Goal: Transaction & Acquisition: Purchase product/service

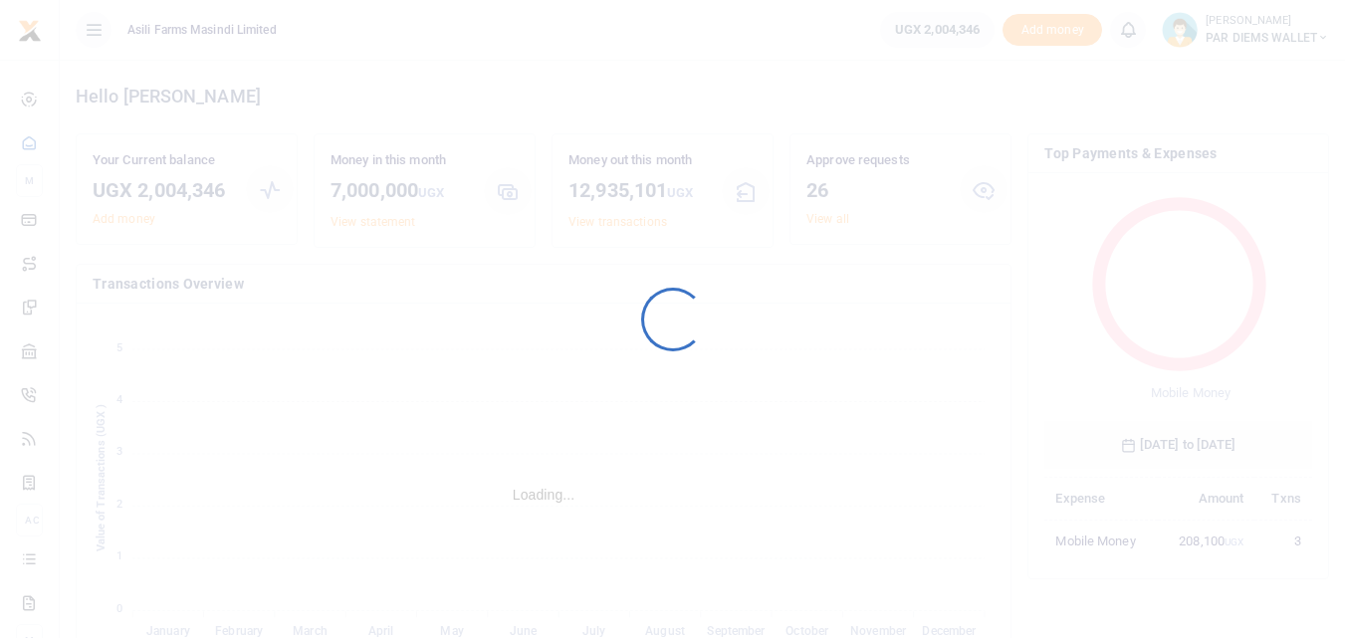
scroll to position [265, 253]
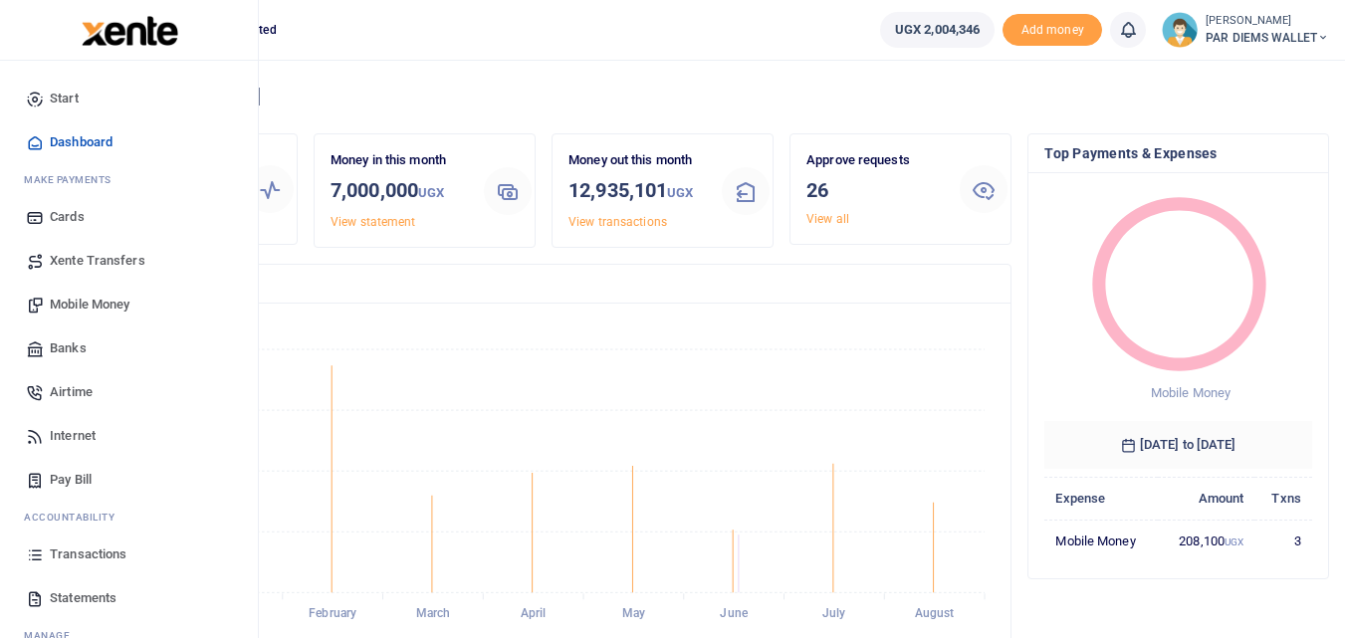
click at [30, 554] on icon at bounding box center [35, 555] width 18 height 18
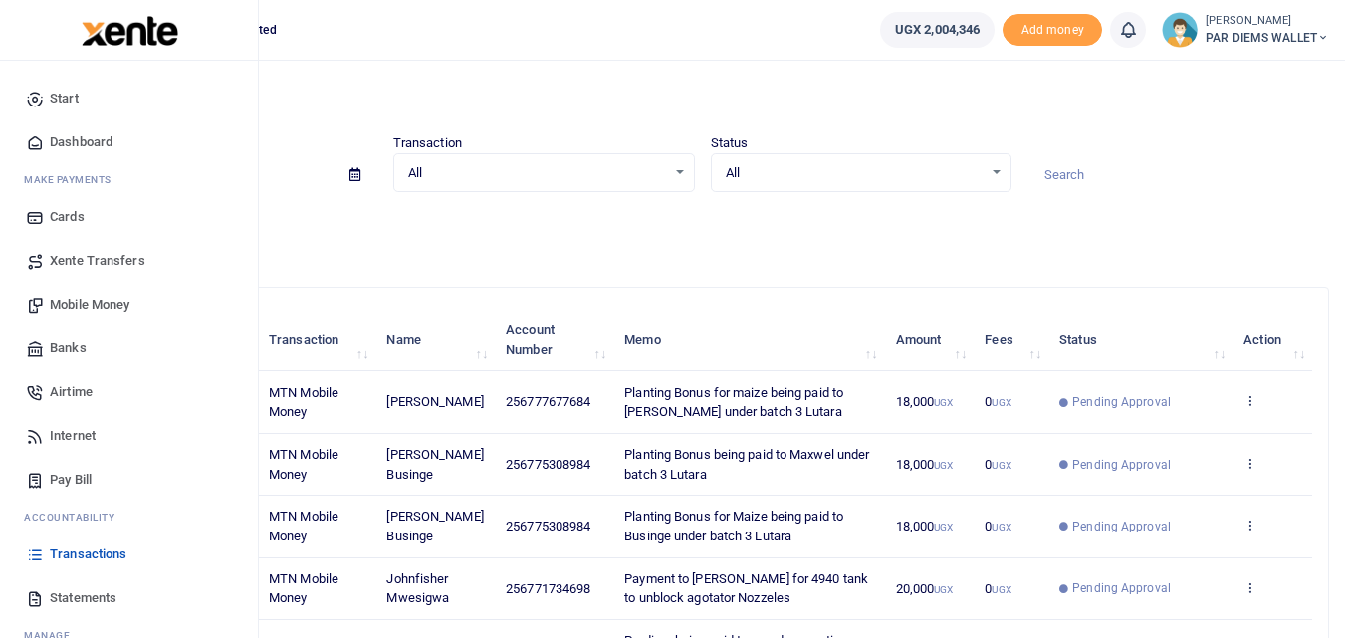
click at [112, 306] on span "Mobile Money" at bounding box center [90, 305] width 80 height 20
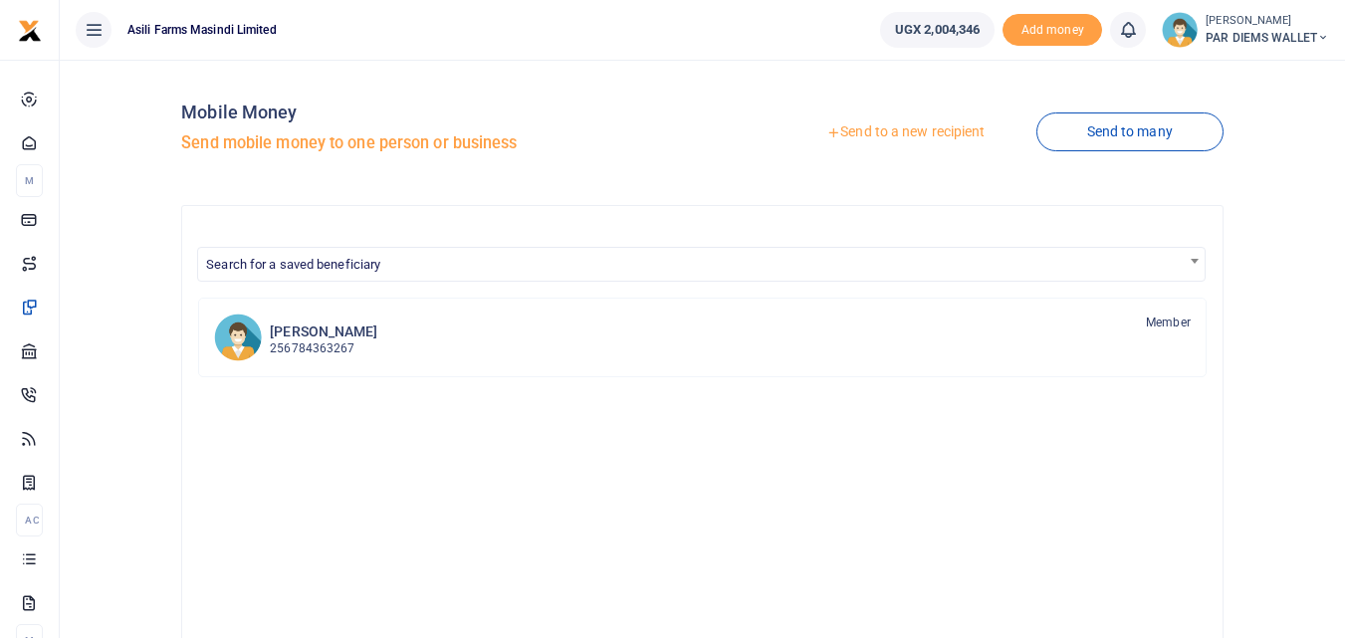
click at [900, 131] on link "Send to a new recipient" at bounding box center [905, 132] width 260 height 36
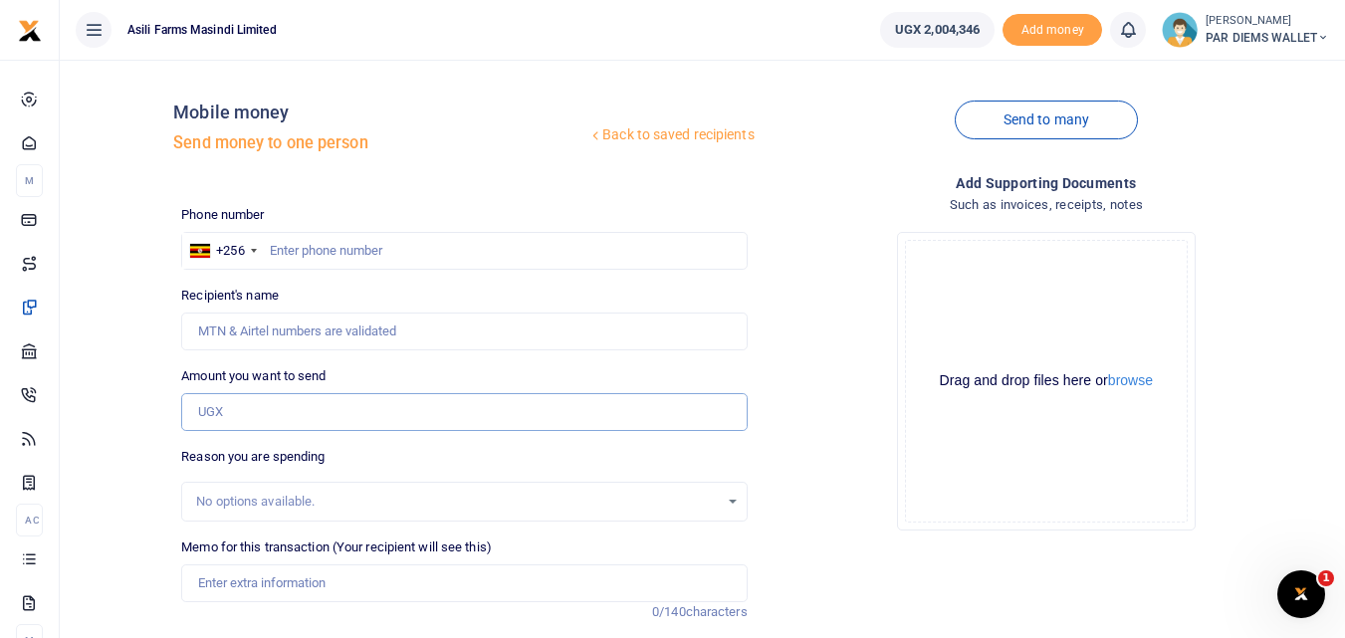
click at [256, 419] on input "Amount you want to send" at bounding box center [463, 412] width 565 height 38
paste input "0785097534"
type input "785,097,534"
click at [300, 254] on input "text" at bounding box center [463, 251] width 565 height 38
type input "785097534"
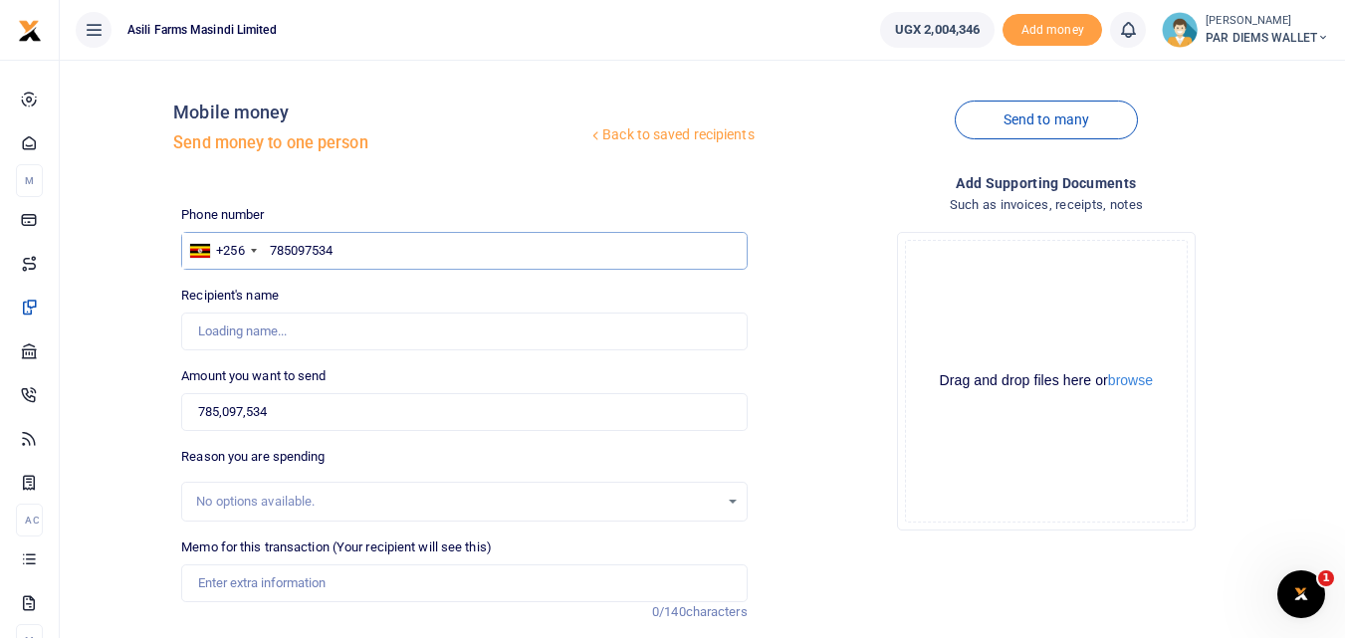
type input "John Kennedy Rabeja"
type input "785097534"
click at [351, 411] on input "785,097,534" at bounding box center [463, 412] width 565 height 38
type input "7"
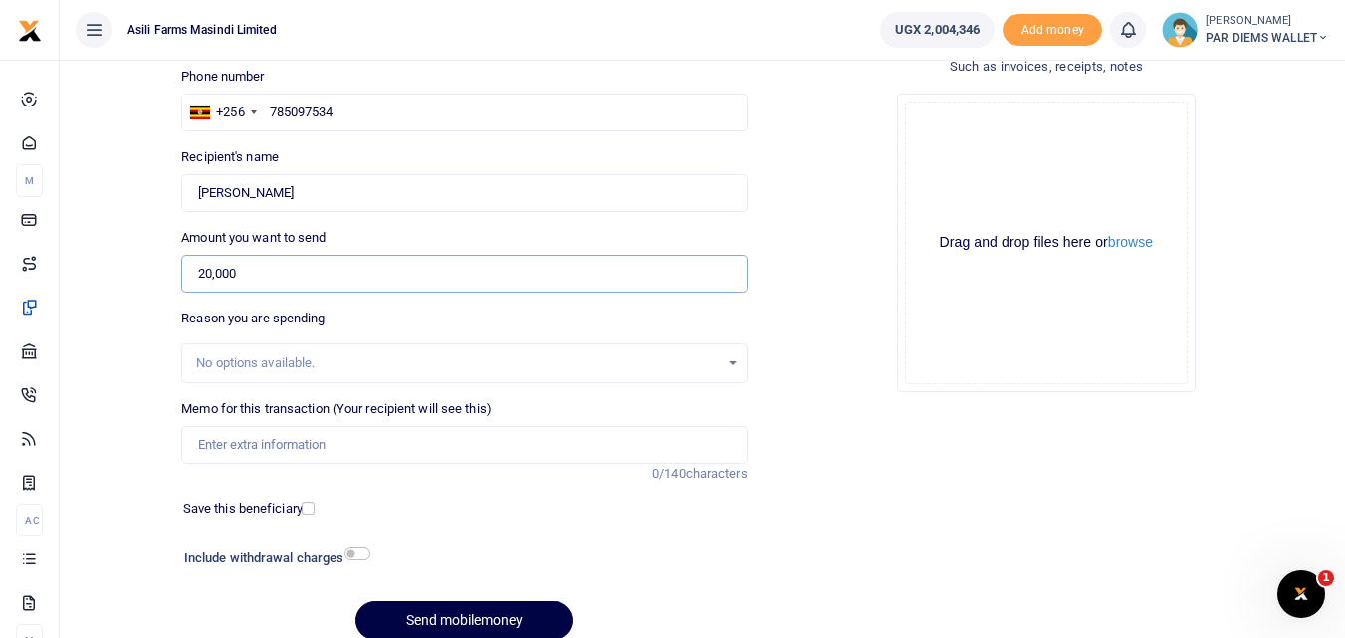
scroll to position [160, 0]
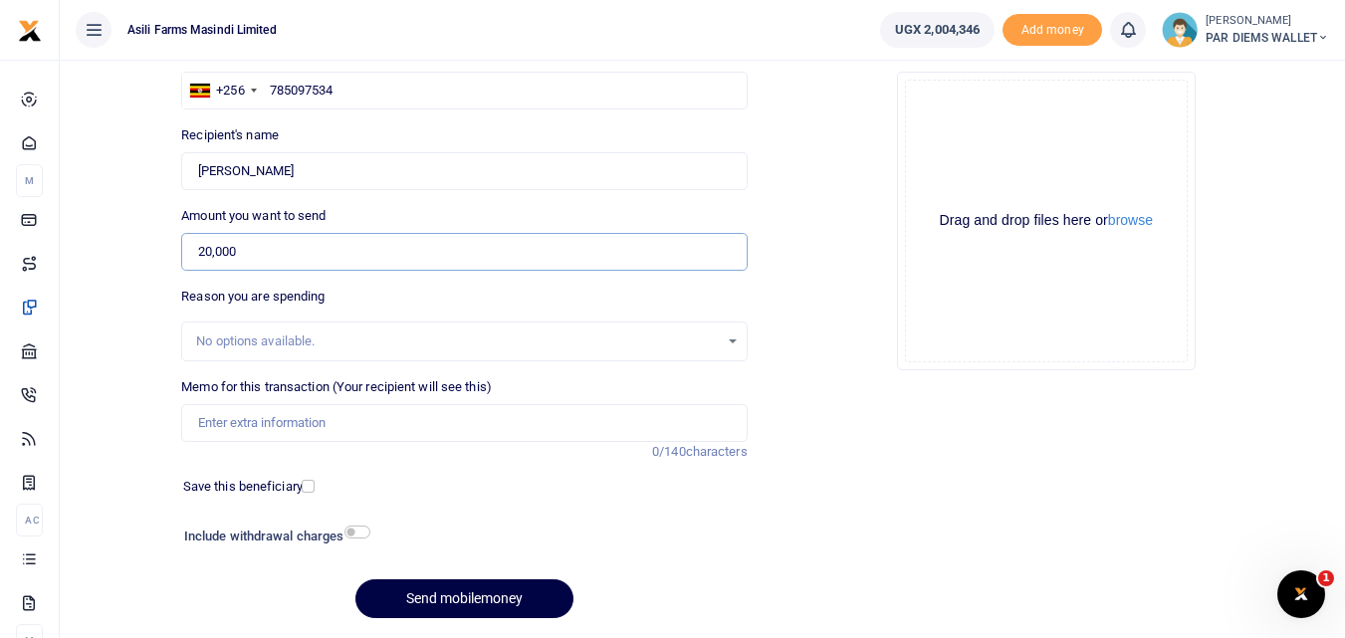
type input "20,000"
click at [247, 427] on input "Memo for this transaction (Your recipient will see this)" at bounding box center [463, 423] width 565 height 38
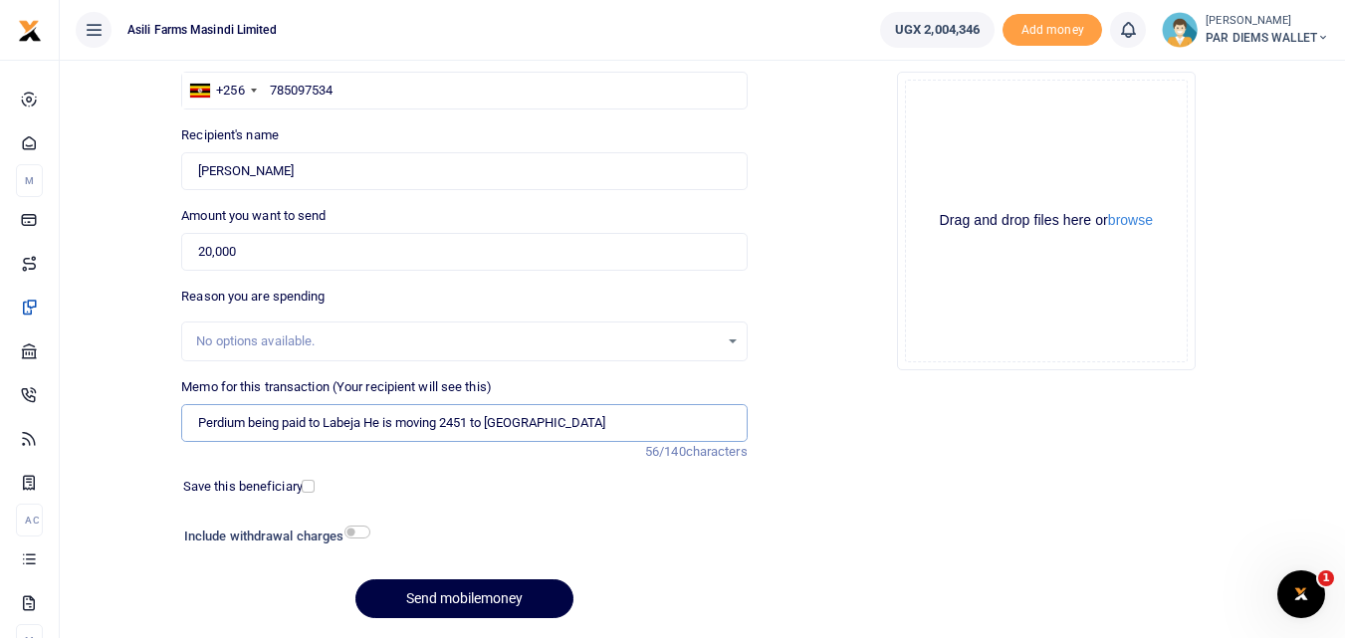
type input "Perdium being paid to Labeja He is moving 2451 to Lutara"
click at [965, 142] on div "Drag and drop files here or browse Powered by Uppy" at bounding box center [1046, 221] width 283 height 283
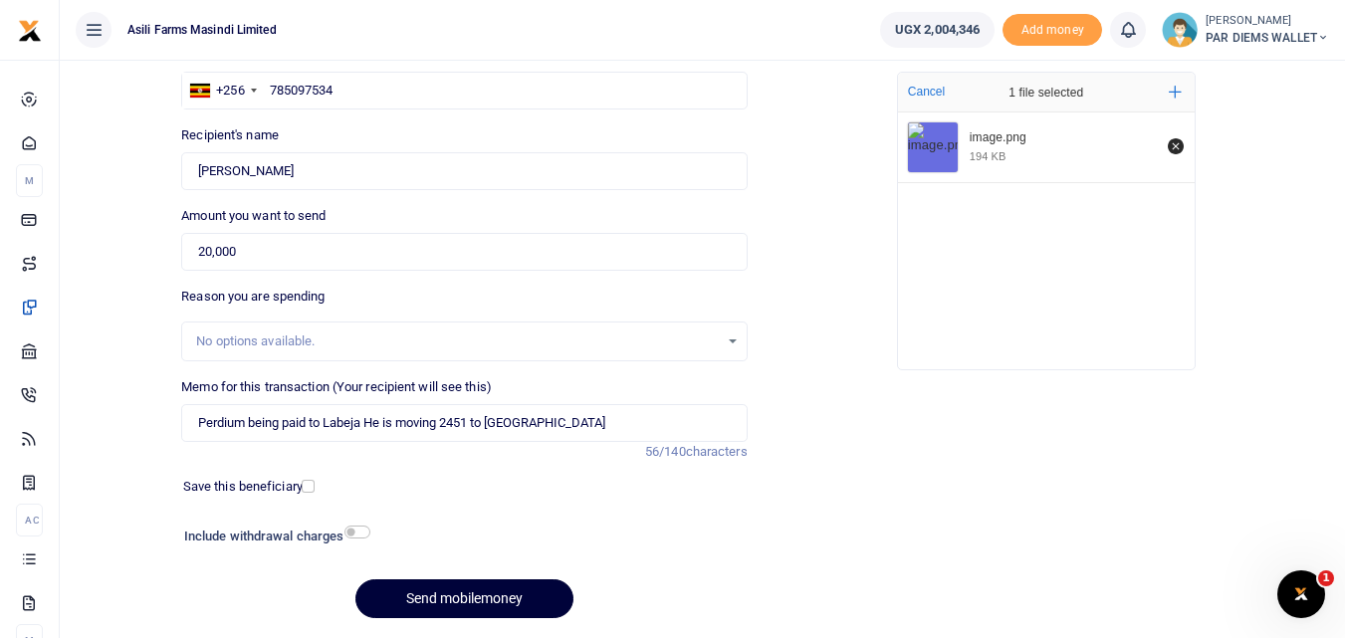
click at [458, 590] on button "Send mobilemoney" at bounding box center [464, 598] width 218 height 39
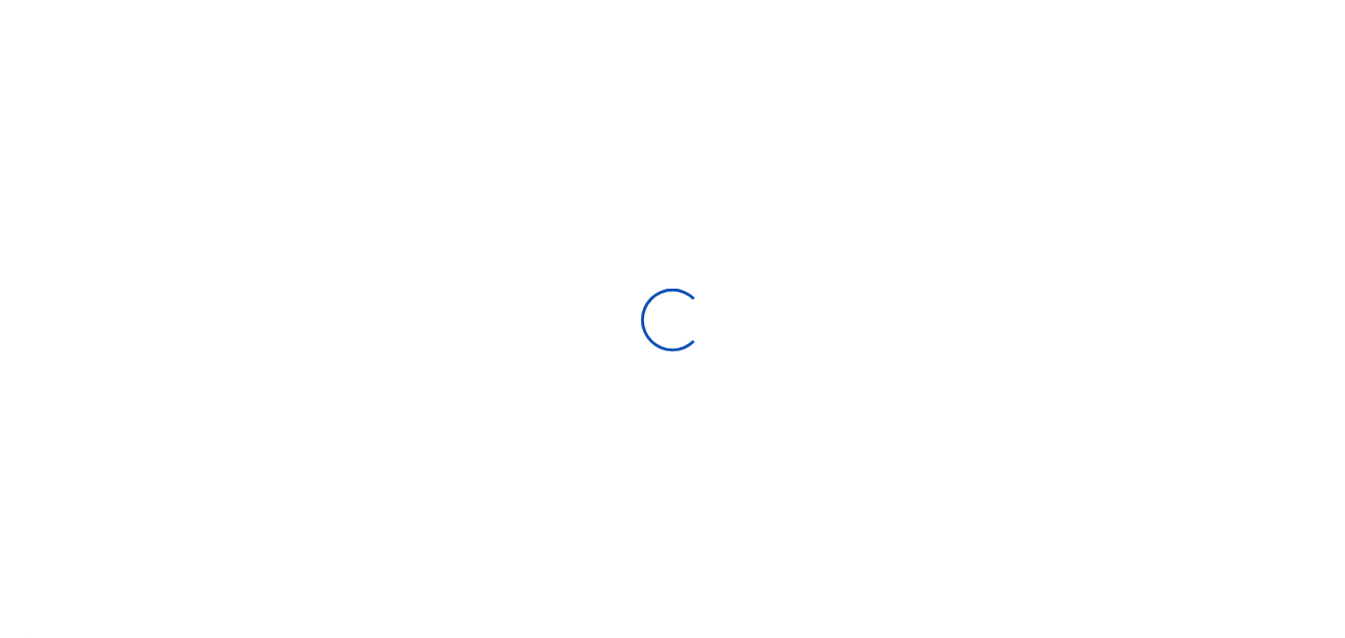
scroll to position [160, 0]
select select
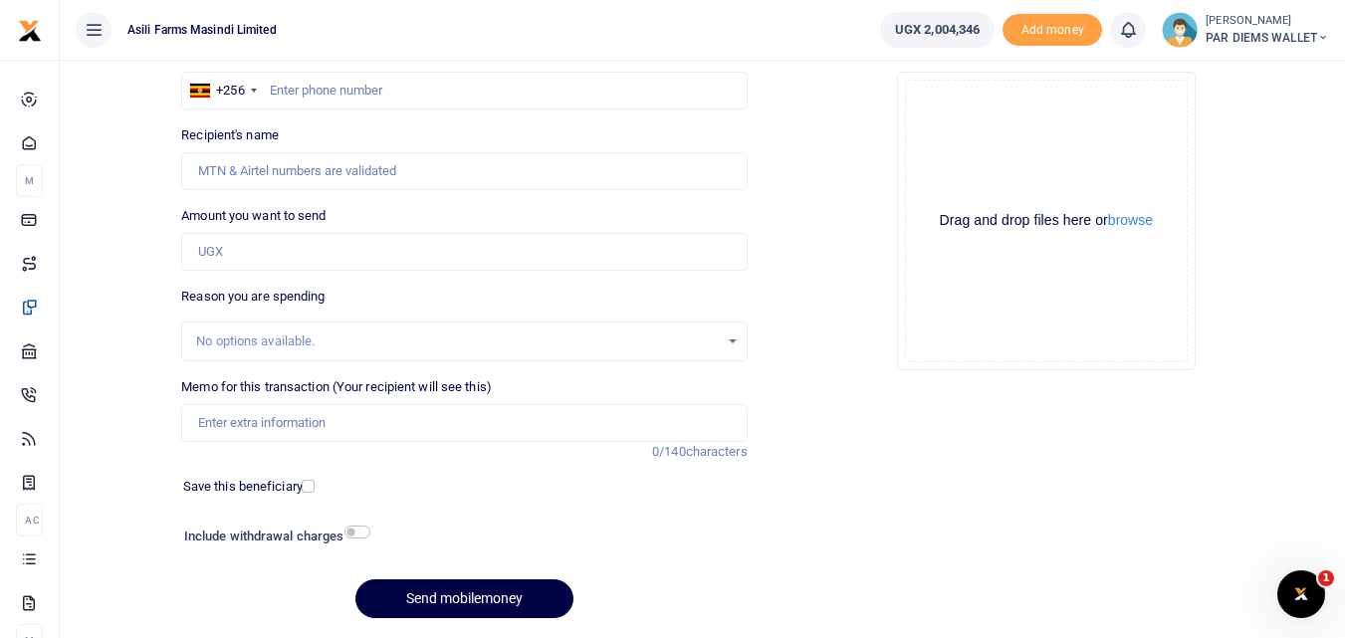
scroll to position [0, 0]
click at [264, 259] on input "Amount you want to send" at bounding box center [463, 252] width 565 height 38
paste input "0766379144"
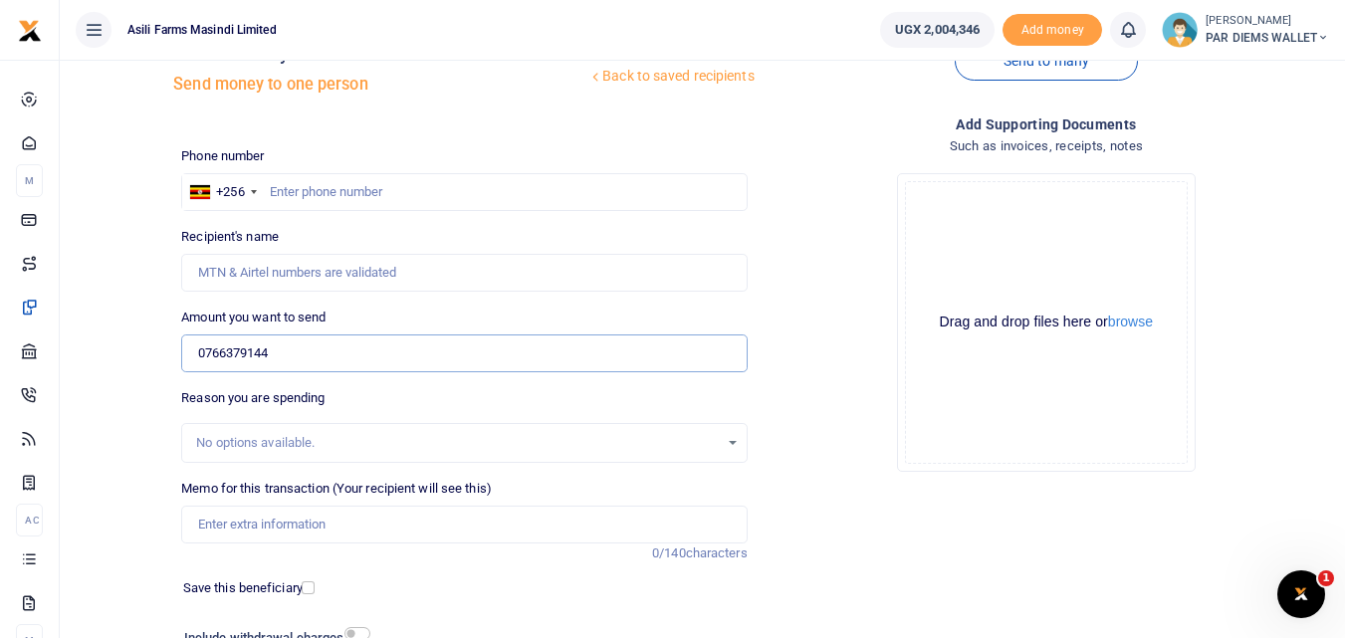
scroll to position [61, 0]
type input "0766379144"
click at [391, 197] on input "text" at bounding box center [463, 190] width 565 height 38
type input "766379144"
type input "[PERSON_NAME]"
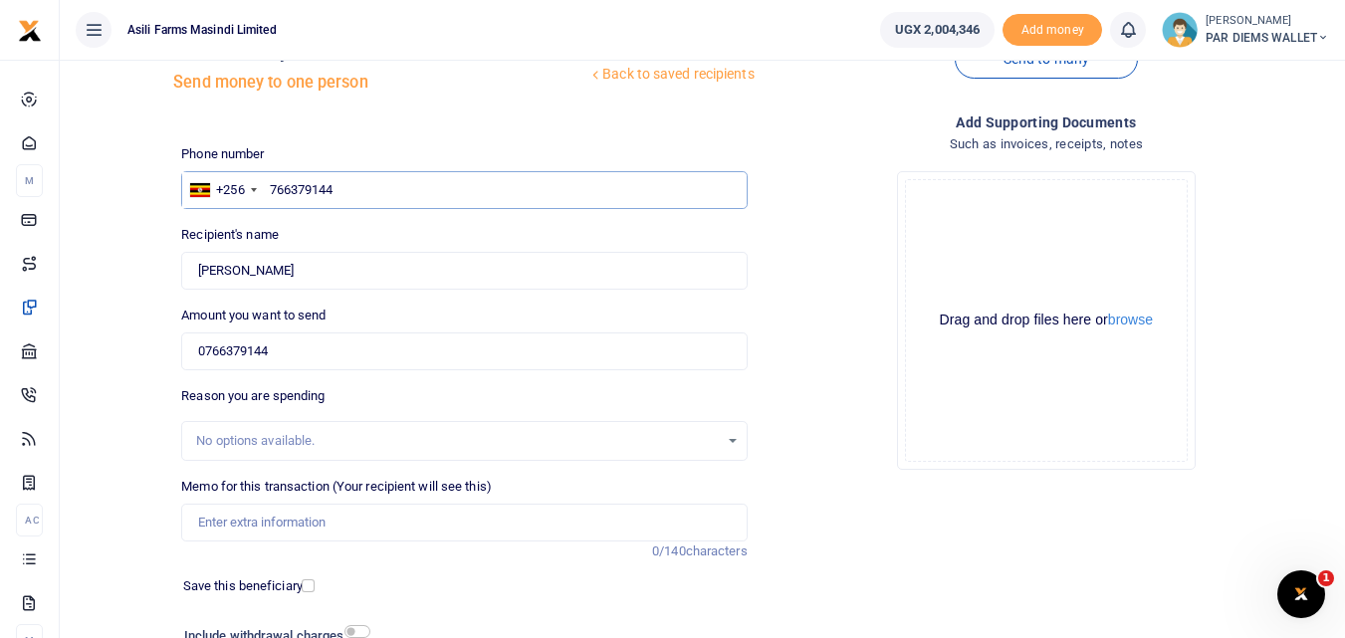
type input "766379144"
click at [355, 337] on input "0766379144" at bounding box center [463, 351] width 565 height 38
type input "0"
type input "20,000"
click at [302, 526] on input "Memo for this transaction (Your recipient will see this)" at bounding box center [463, 523] width 565 height 38
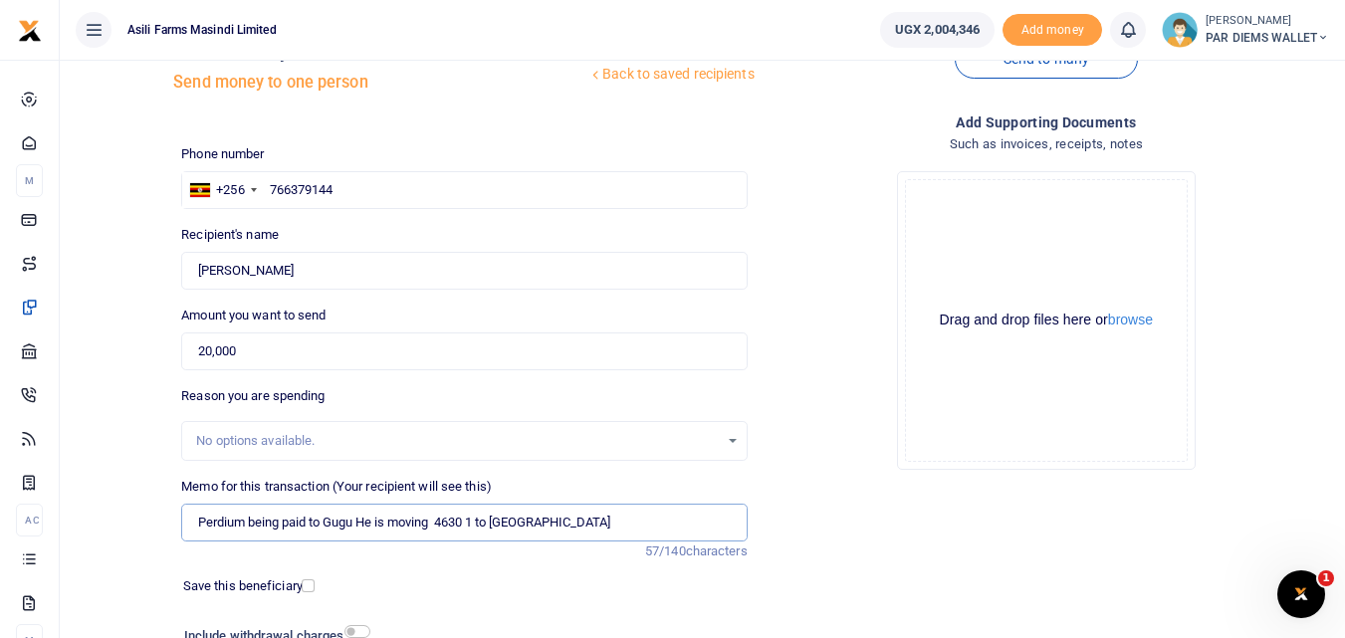
type input "Perdium being paid to Gugu He is moving 4630 1 to Lutala"
click at [1014, 211] on div "Drag and drop files here or browse Powered by Uppy" at bounding box center [1046, 320] width 283 height 283
click at [978, 242] on div "Drag and drop files here or browse Powered by Uppy" at bounding box center [1046, 320] width 283 height 283
click at [973, 210] on div "Drag and drop files here or browse Powered by Uppy" at bounding box center [1046, 320] width 283 height 283
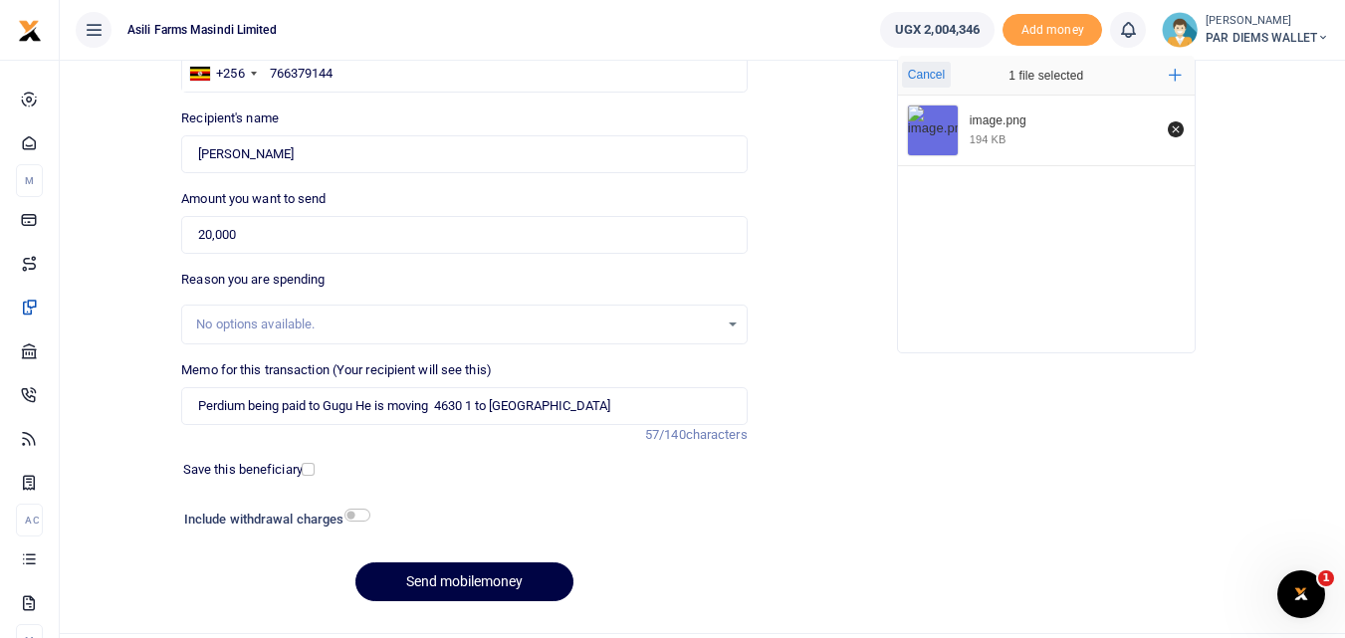
scroll to position [197, 0]
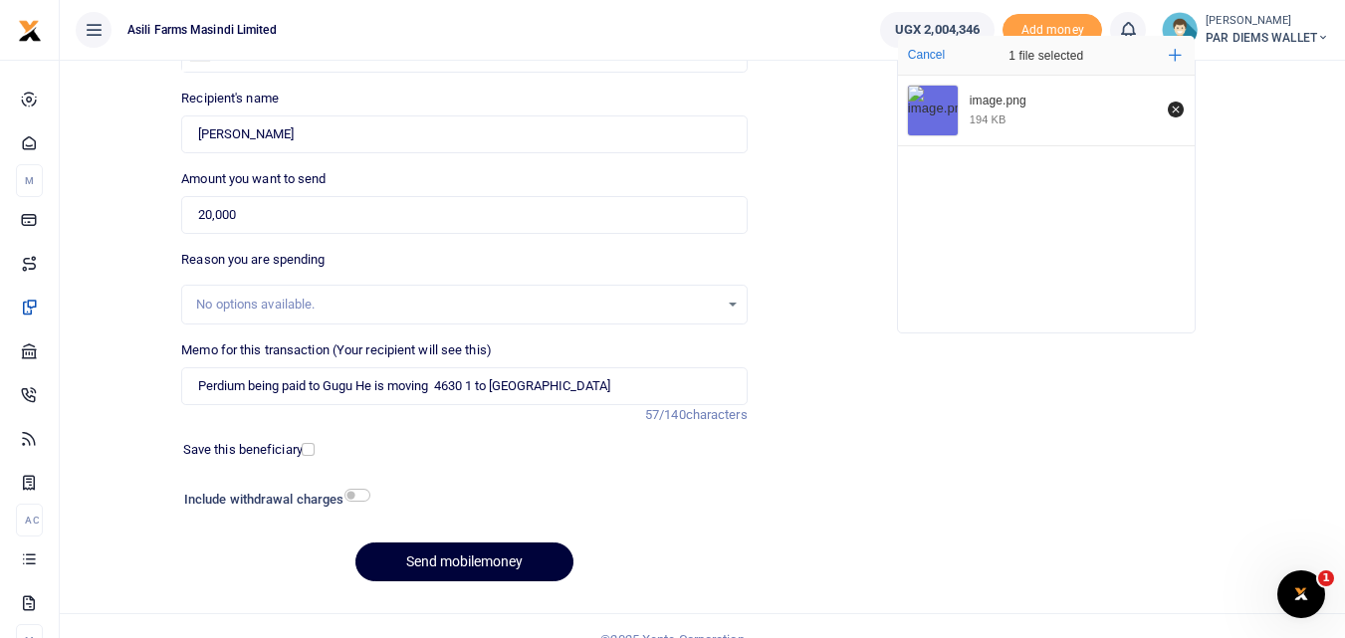
click at [484, 554] on button "Send mobilemoney" at bounding box center [464, 562] width 218 height 39
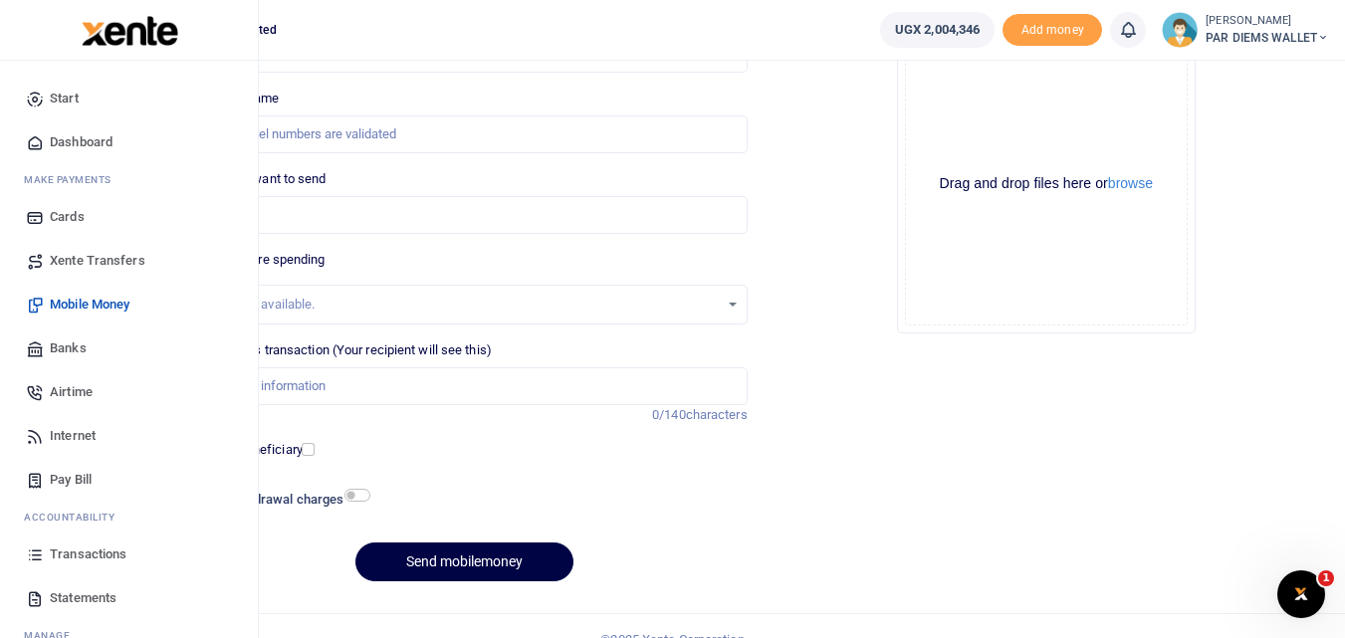
click at [43, 554] on icon at bounding box center [35, 555] width 18 height 18
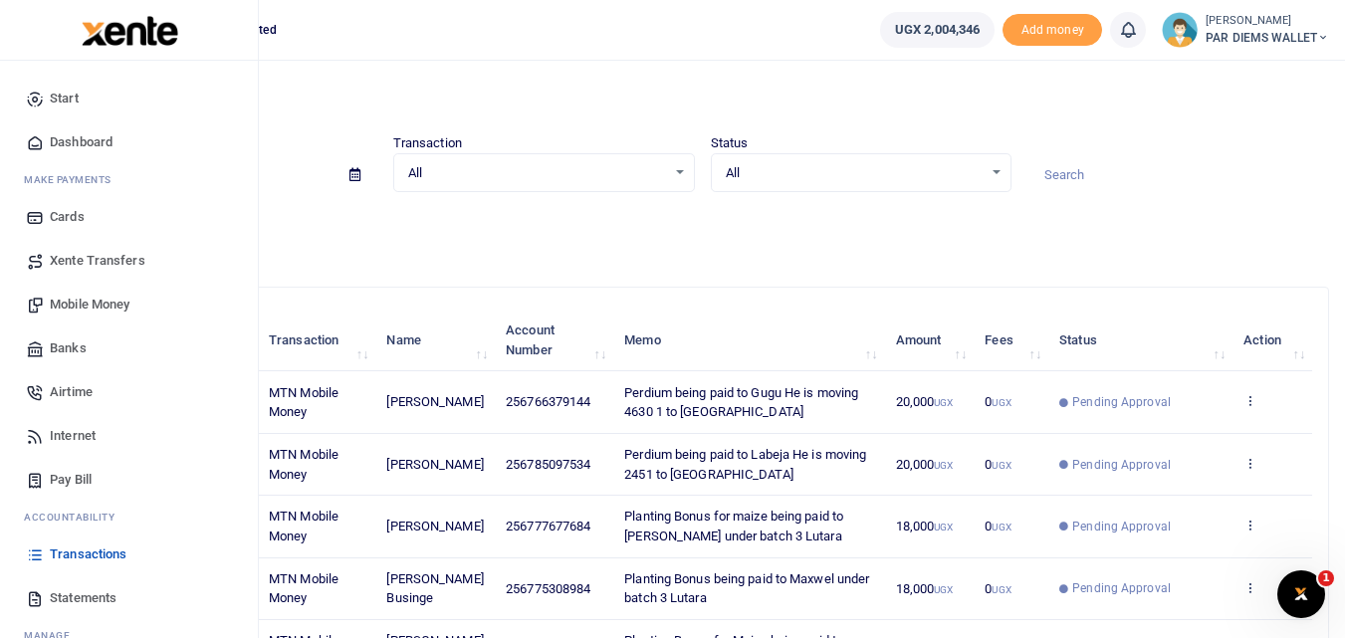
click at [85, 300] on span "Mobile Money" at bounding box center [90, 305] width 80 height 20
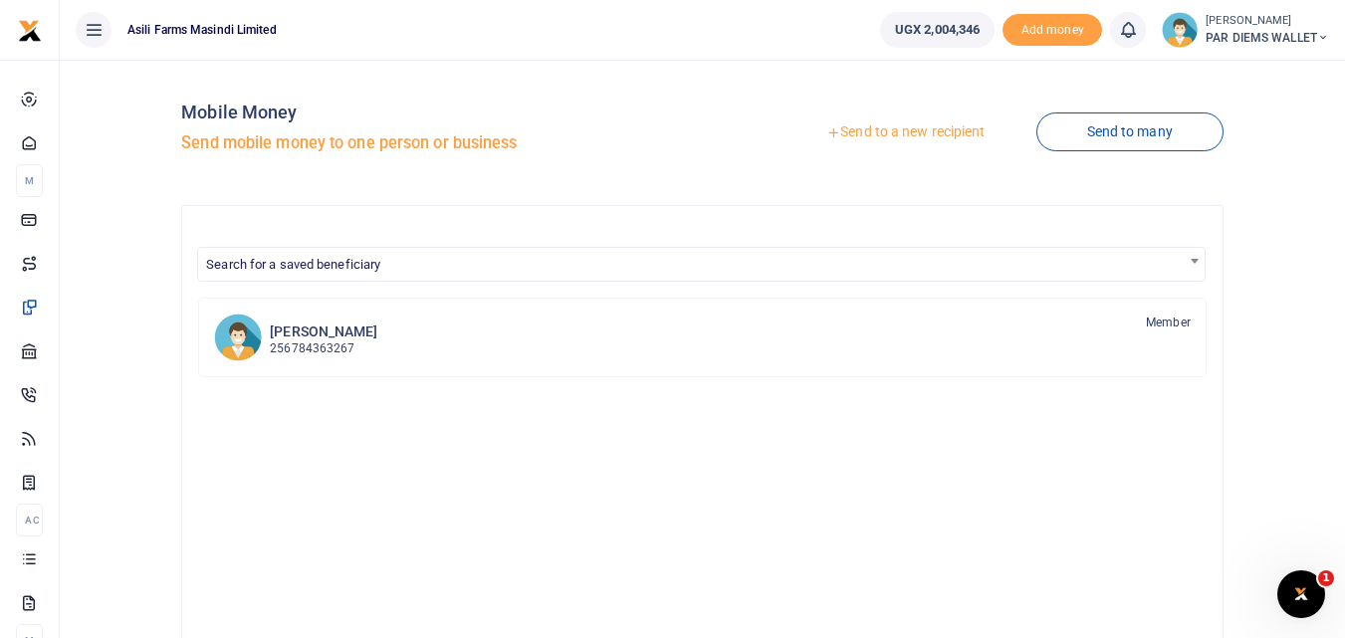
click at [872, 132] on link "Send to a new recipient" at bounding box center [905, 132] width 260 height 36
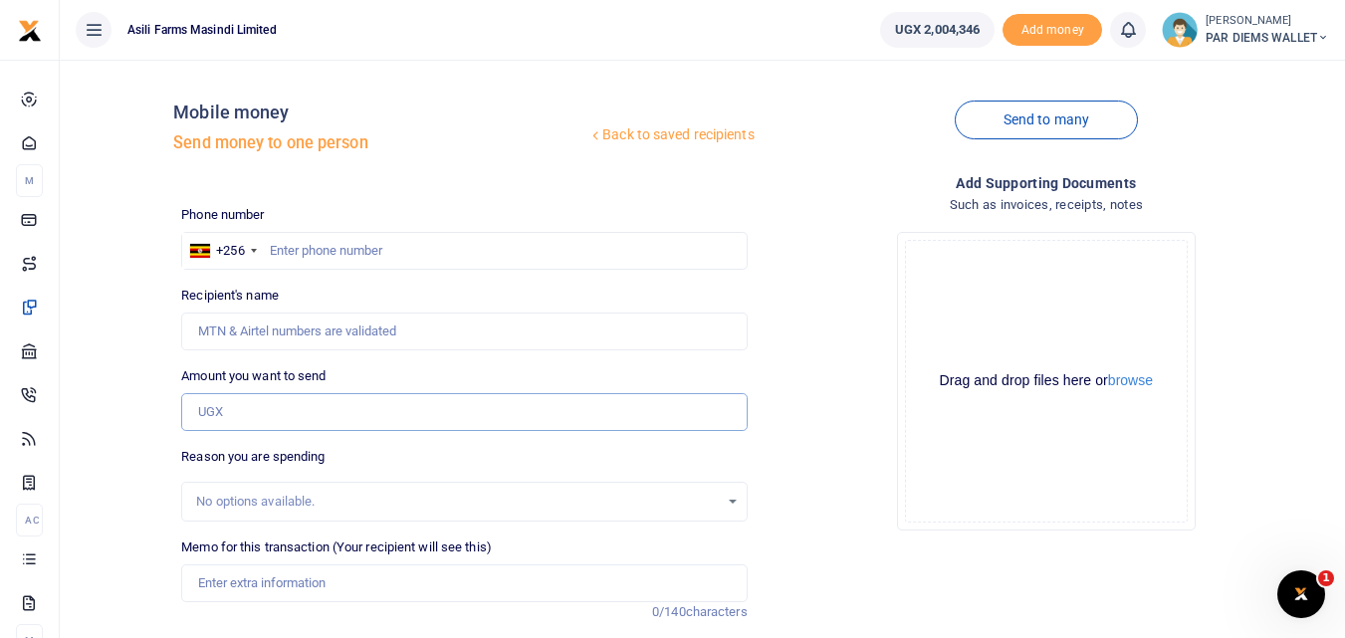
click at [275, 401] on input "Amount you want to send" at bounding box center [463, 412] width 565 height 38
paste input "+256771671261"
type input "+256771671261"
click at [310, 256] on input "text" at bounding box center [463, 251] width 565 height 38
type input "7"
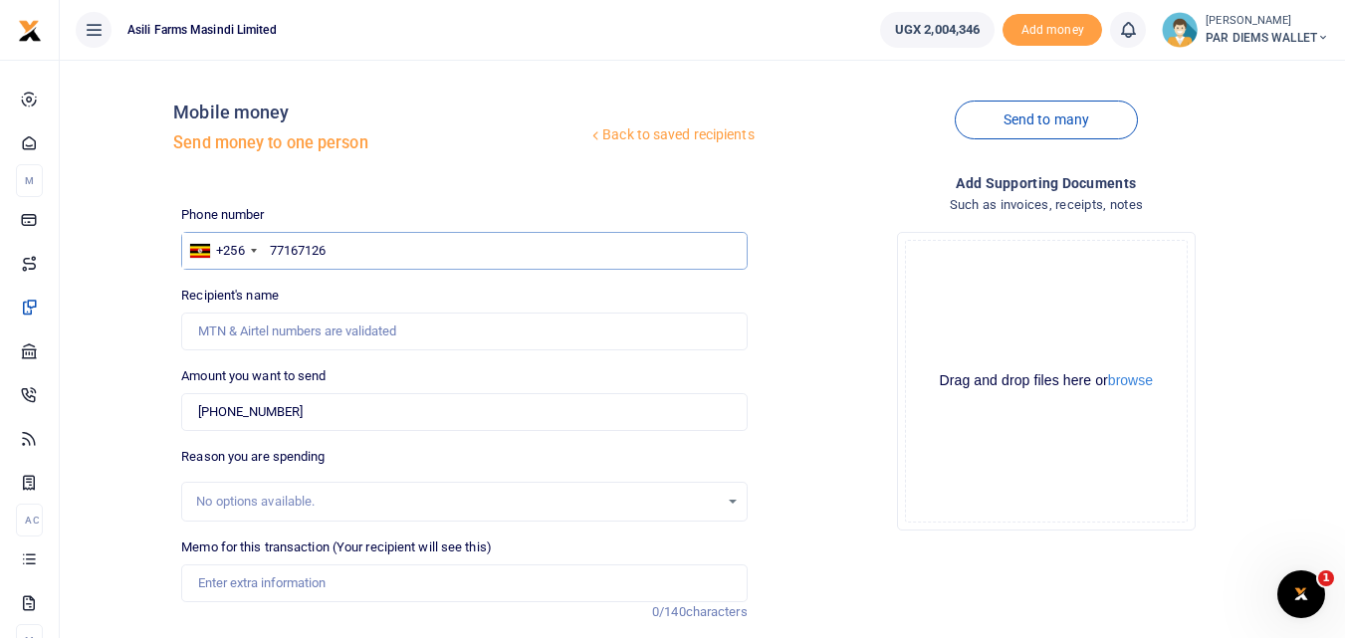
type input "771671261"
type input "Peter Okoya"
type input "771671261"
click at [320, 399] on input "+256771671261" at bounding box center [463, 412] width 565 height 38
type input "+"
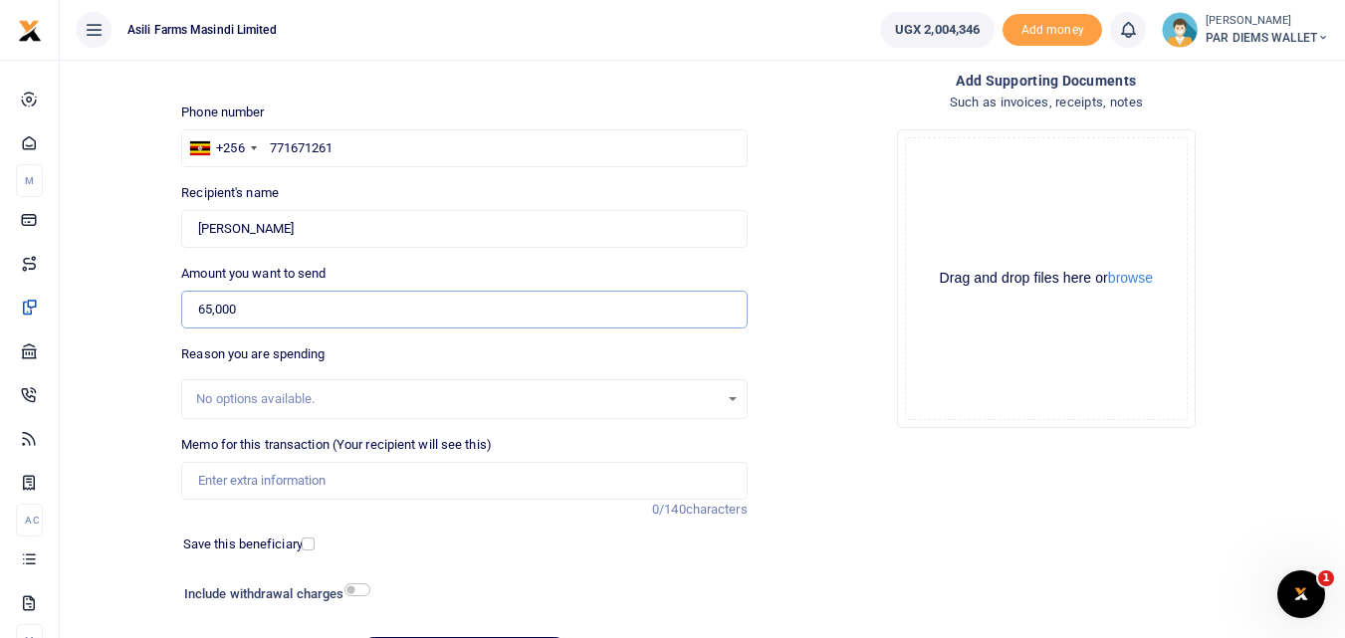
scroll to position [102, 0]
type input "65,000"
click at [311, 477] on input "Memo for this transaction (Your recipient will see this)" at bounding box center [463, 482] width 565 height 38
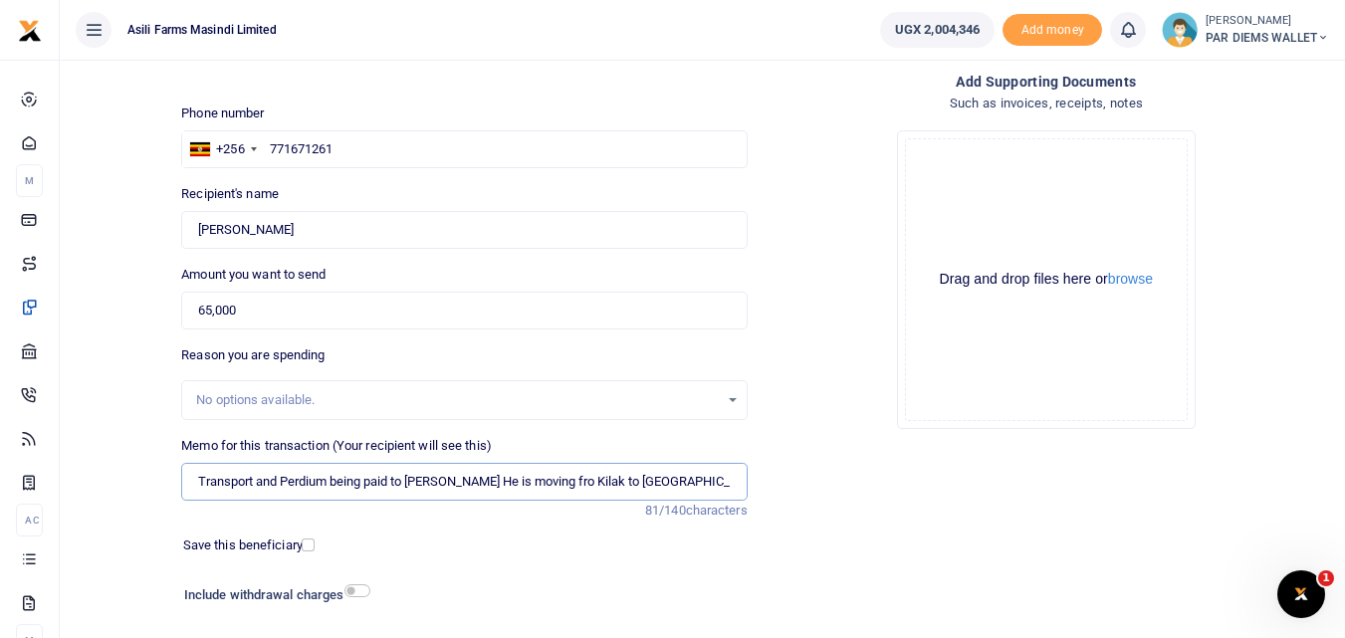
type input "Transport and Perdium being paid to Okoya Peter He is moving fro Kilak to Bunyo…"
click at [953, 170] on div "Drag and drop files here or browse Powered by Uppy" at bounding box center [1046, 279] width 283 height 283
click at [979, 167] on div "Drag and drop files here or browse Powered by Uppy" at bounding box center [1046, 279] width 283 height 283
click at [968, 204] on div "Drag and drop files here or browse Powered by Uppy" at bounding box center [1046, 279] width 283 height 283
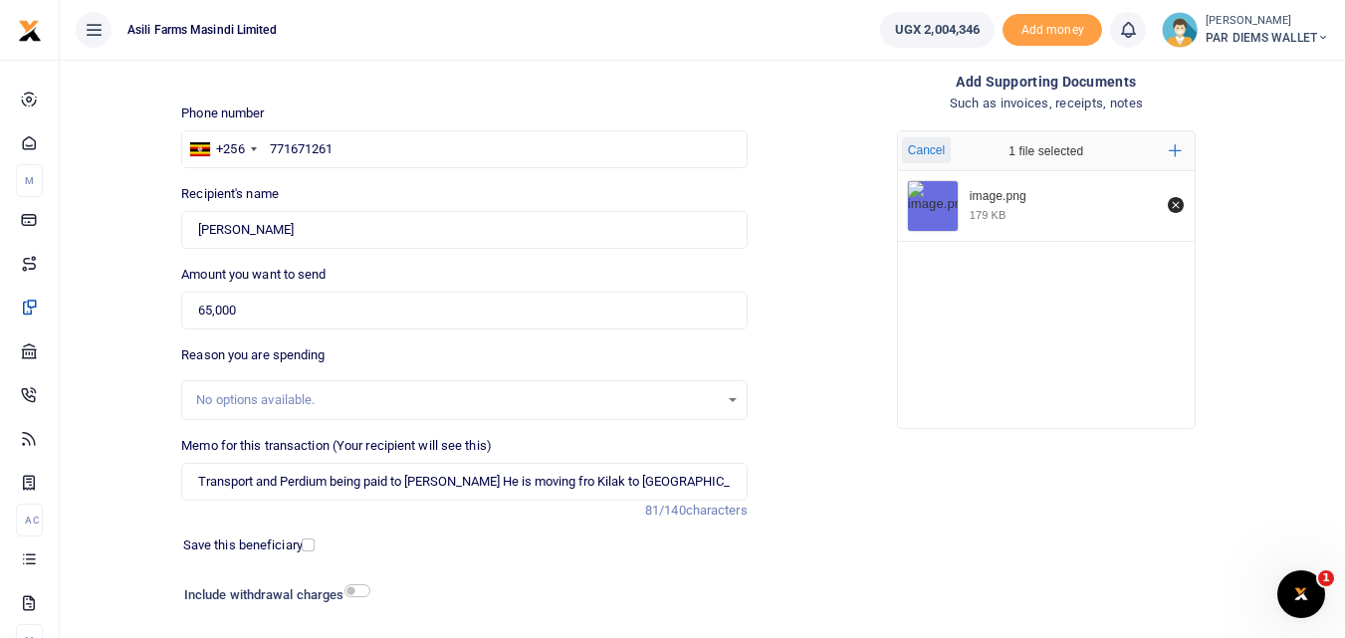
scroll to position [224, 0]
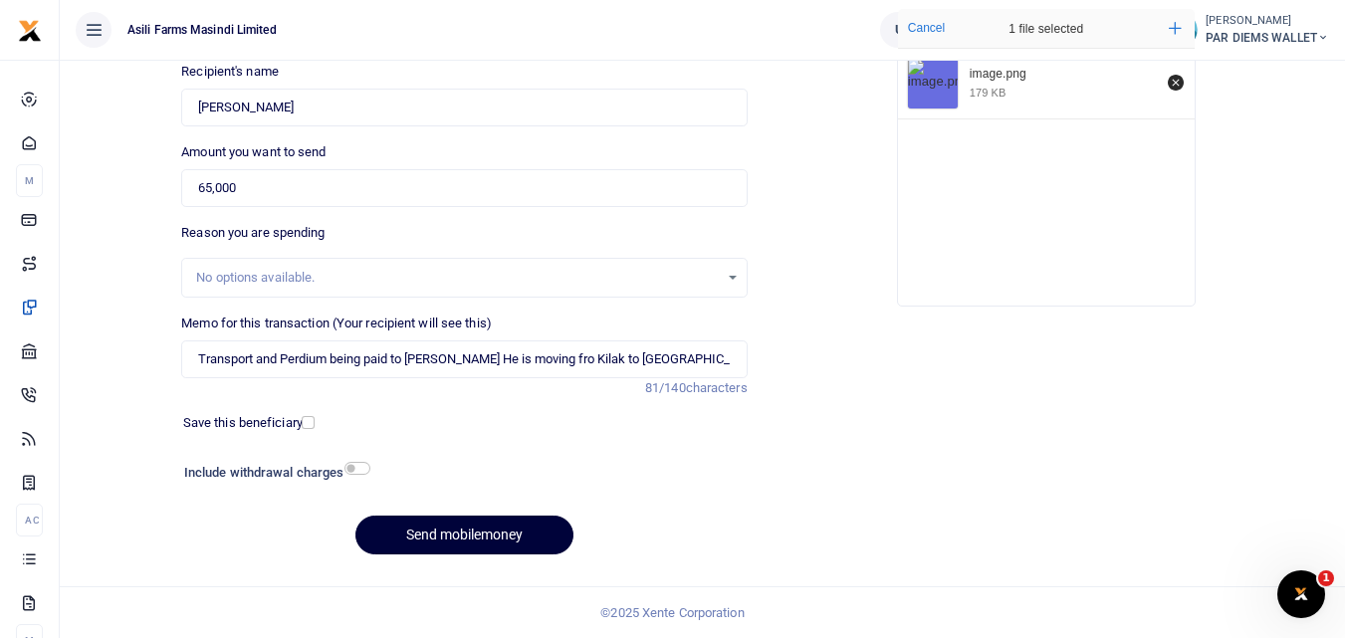
click at [489, 530] on button "Send mobilemoney" at bounding box center [464, 535] width 218 height 39
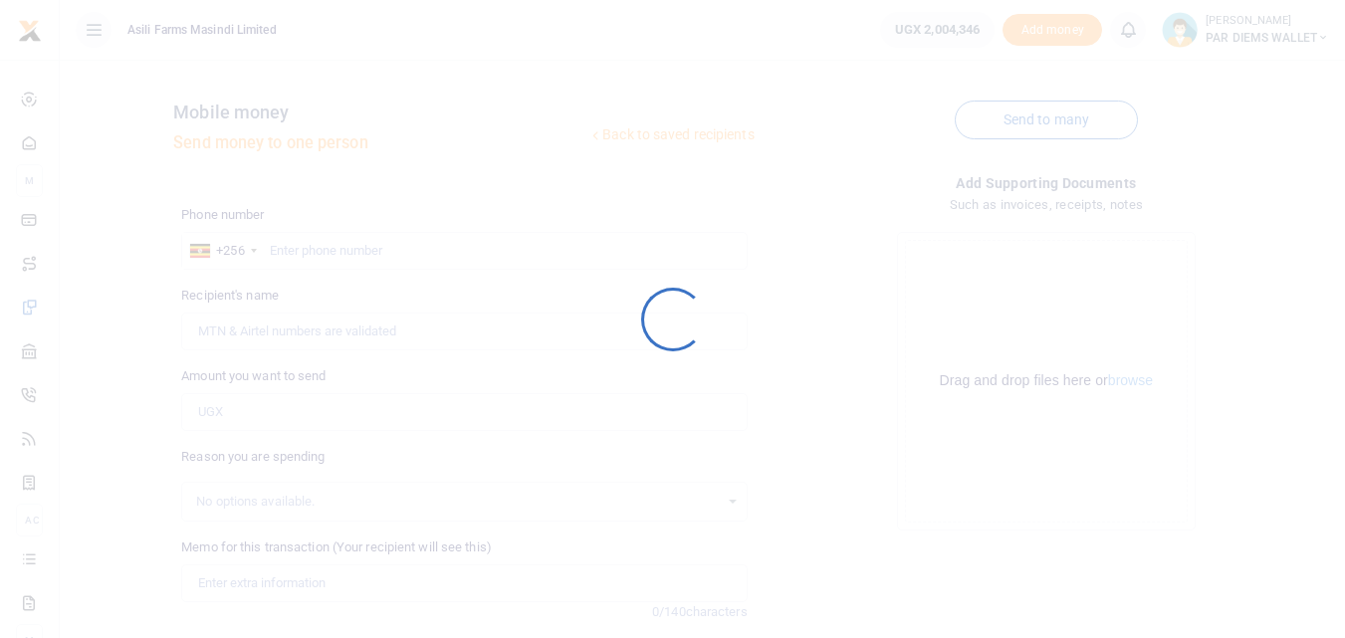
scroll to position [224, 0]
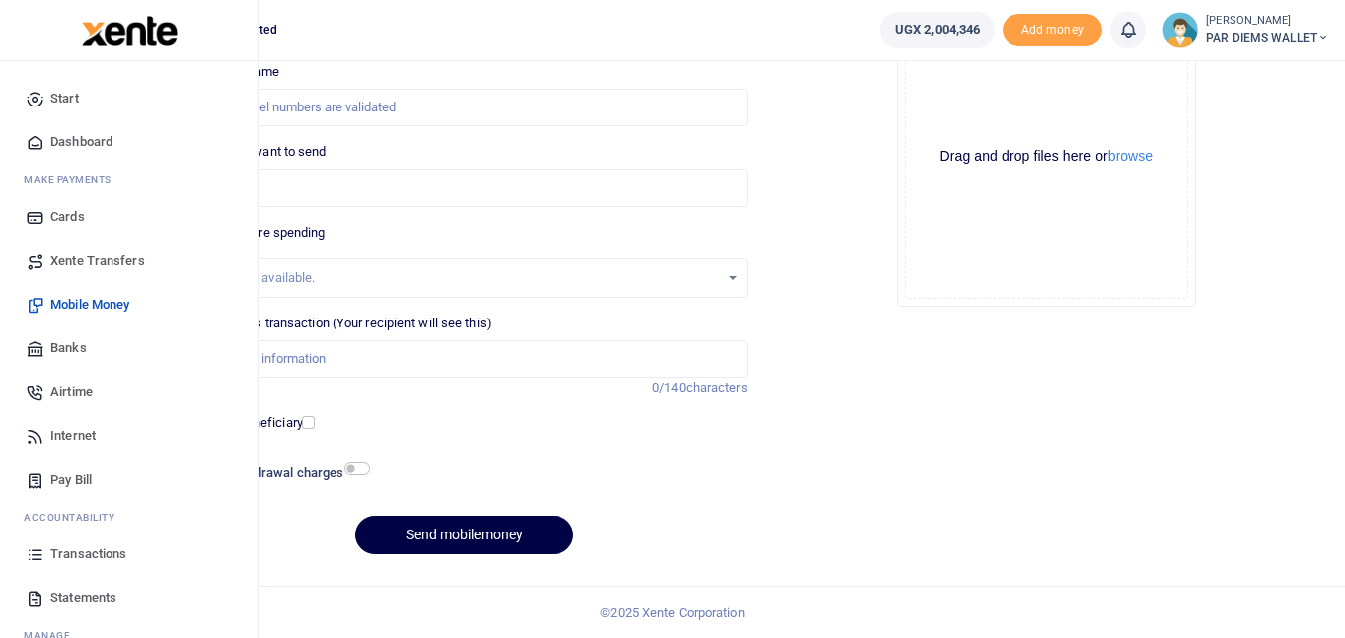
click at [25, 559] on link "Transactions" at bounding box center [129, 555] width 226 height 44
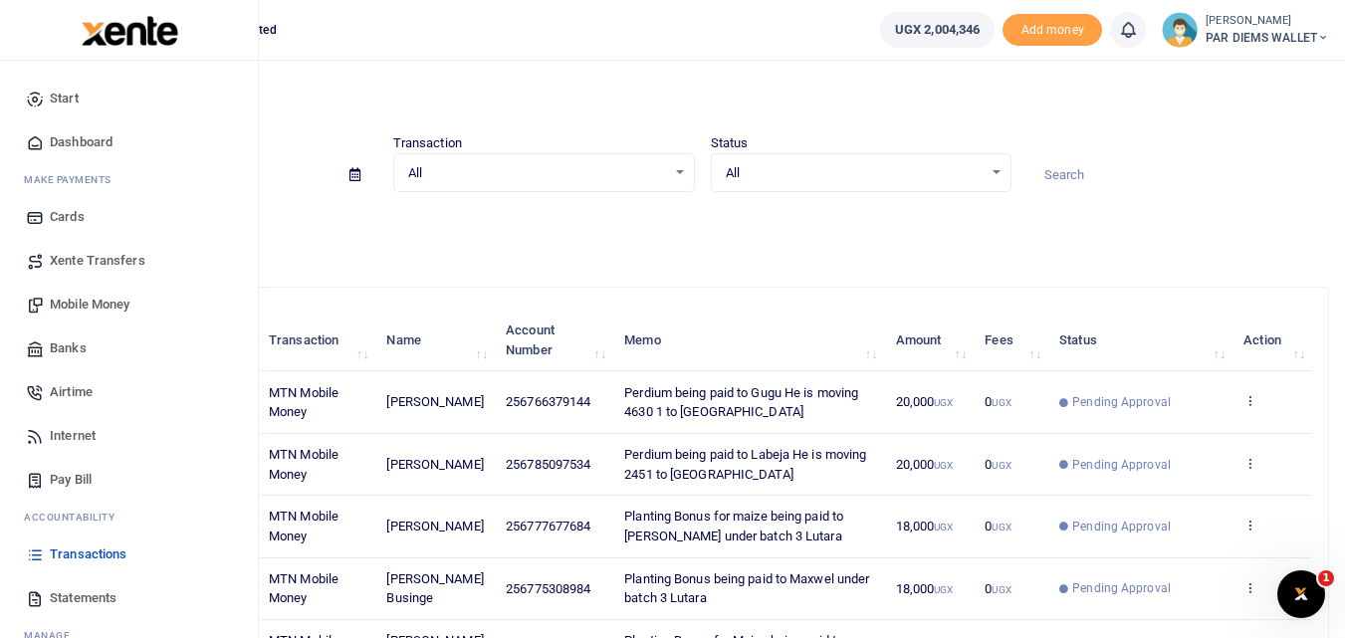
click at [109, 302] on span "Mobile Money" at bounding box center [90, 305] width 80 height 20
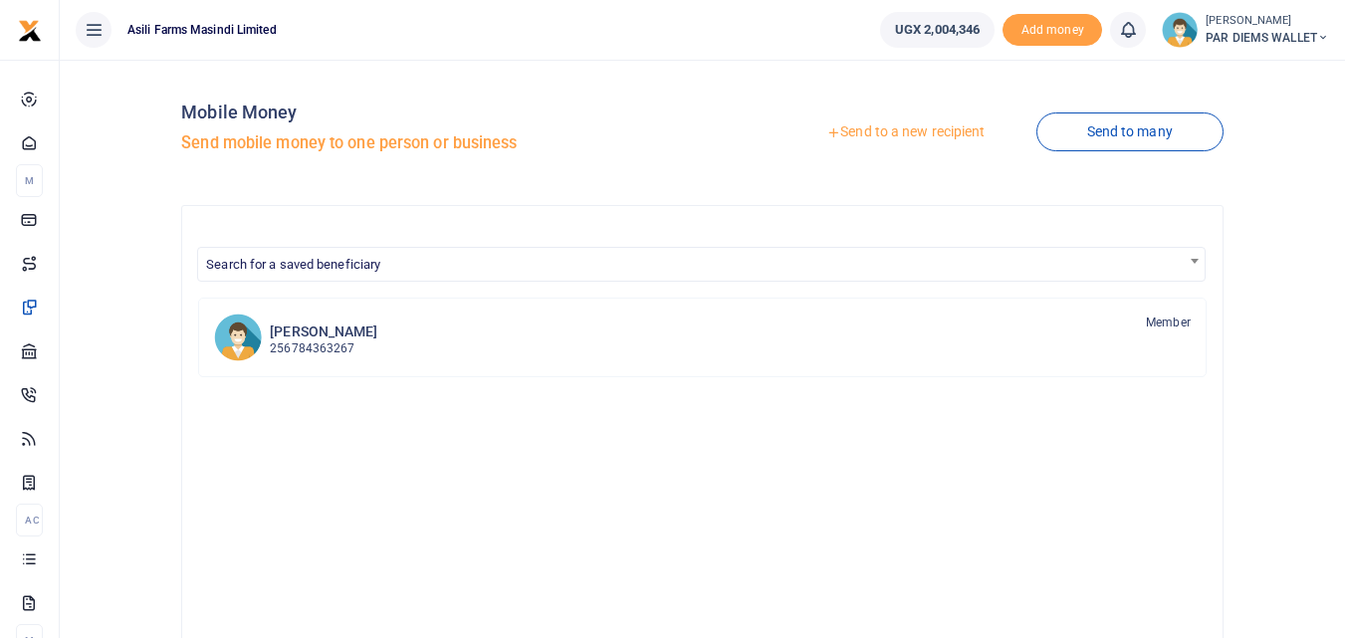
click at [896, 125] on link "Send to a new recipient" at bounding box center [905, 132] width 260 height 36
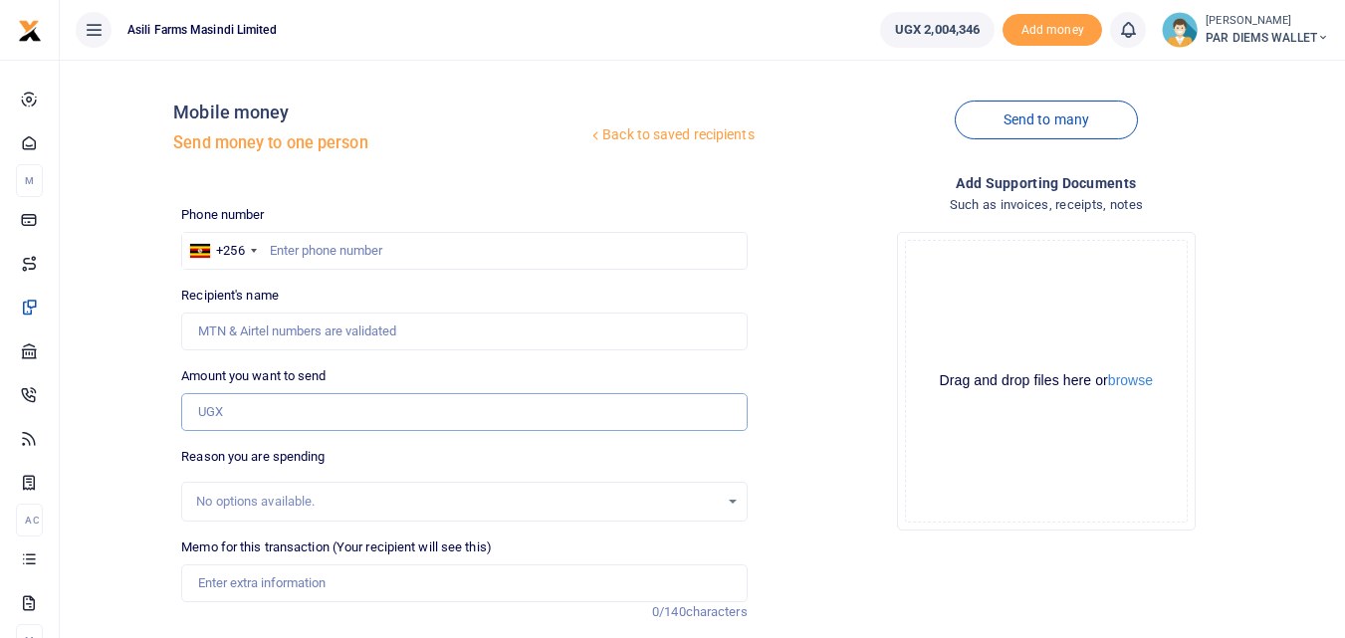
click at [241, 411] on input "Amount you want to send" at bounding box center [463, 412] width 565 height 38
type input "200,000"
click at [319, 233] on input "text" at bounding box center [463, 251] width 565 height 38
type input "763722262"
type input "Polline Nangabi"
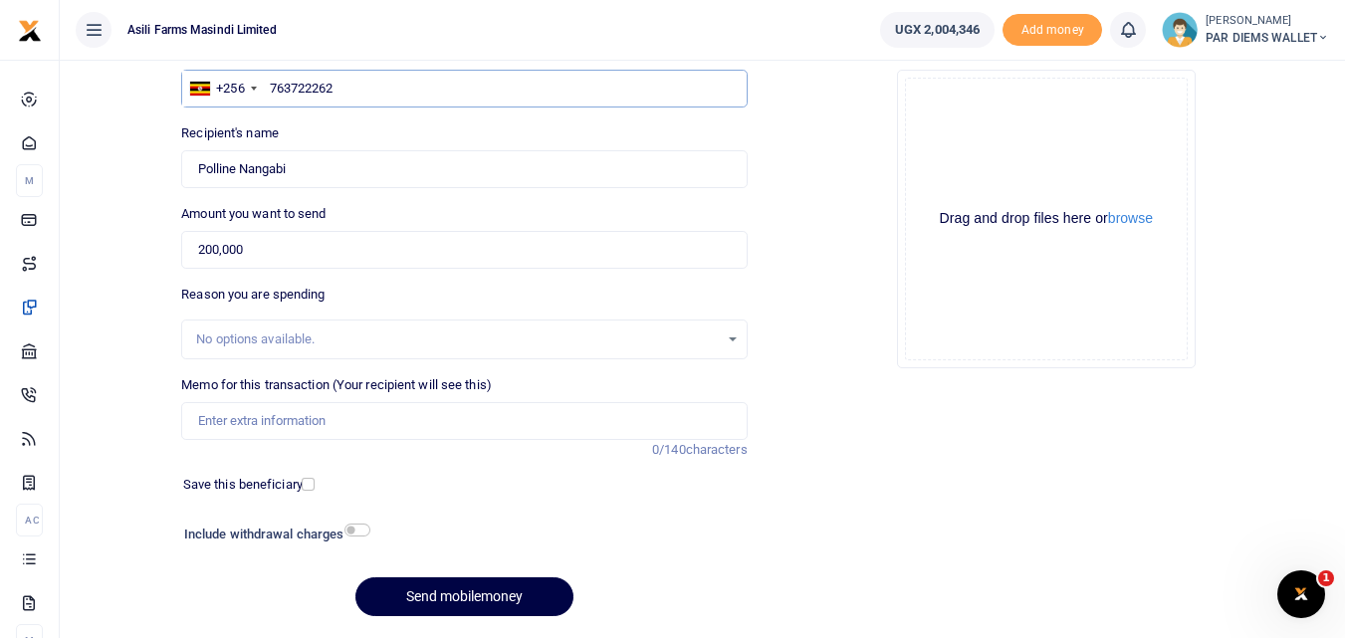
scroll to position [170, 0]
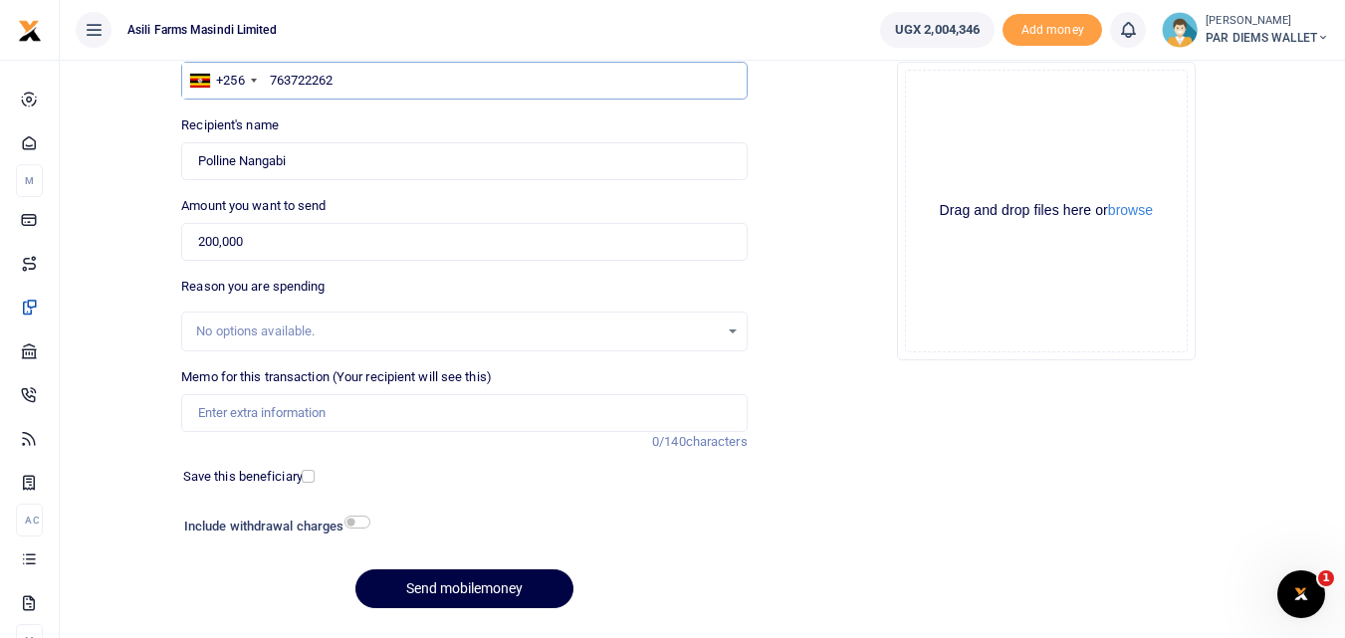
type input "763722262"
click at [273, 429] on input "Memo for this transaction (Your recipient will see this)" at bounding box center [463, 413] width 565 height 38
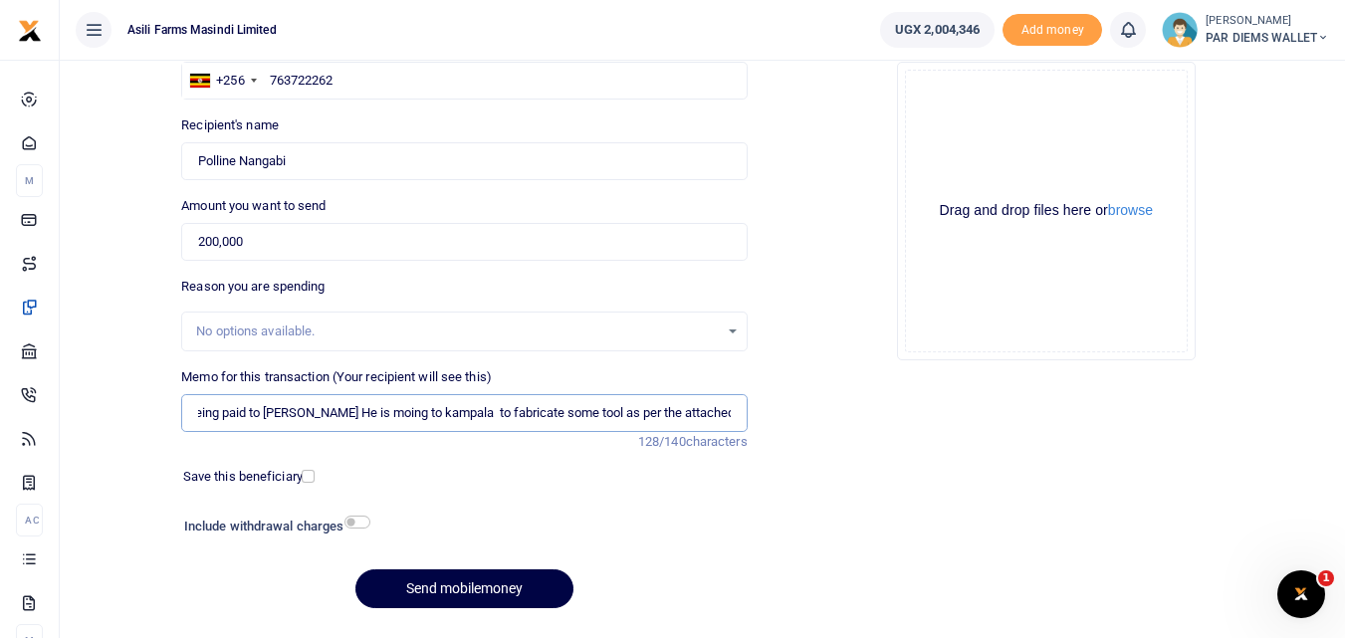
scroll to position [0, 229]
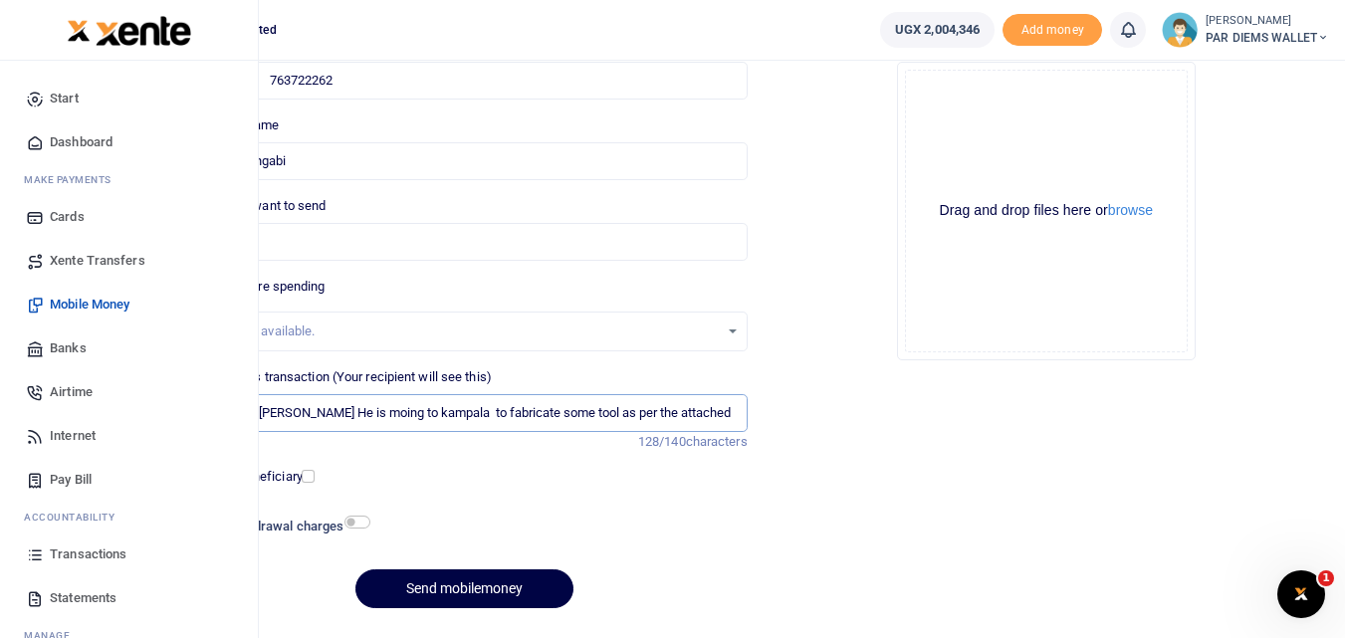
type input "Transport Accomodation and perdium being paid to Abdual He is moing to kampala …"
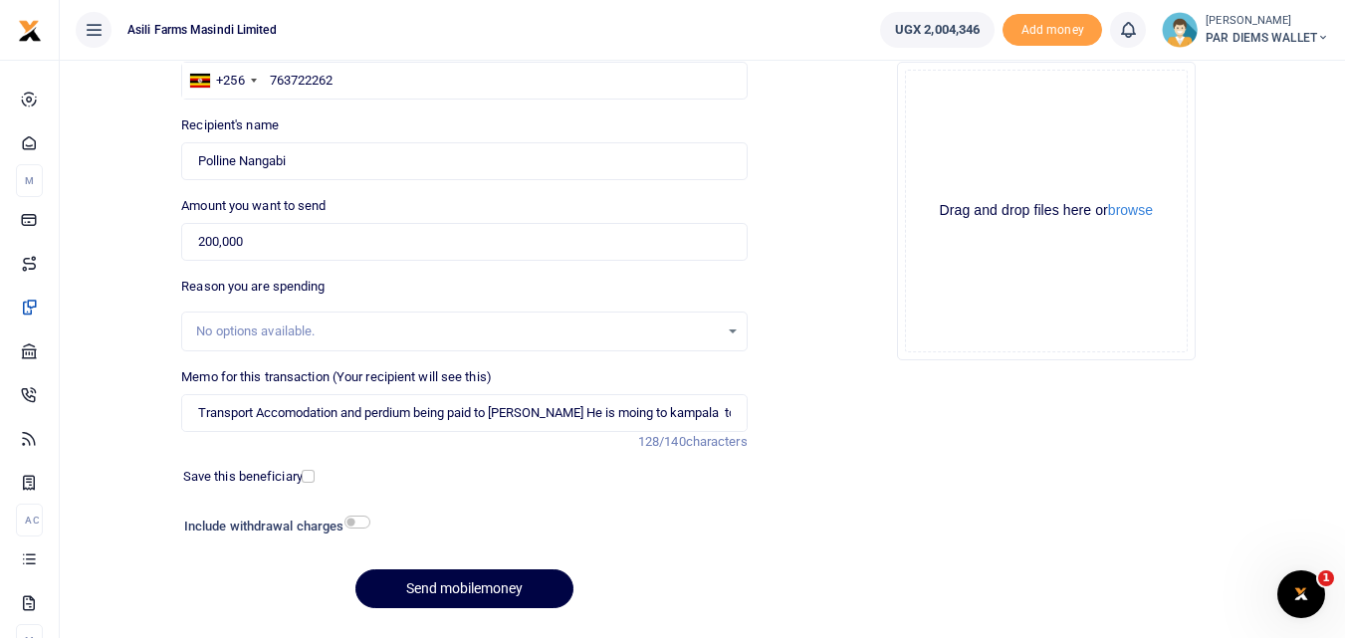
click at [975, 133] on div "Drag and drop files here or browse Powered by Uppy" at bounding box center [1046, 211] width 283 height 283
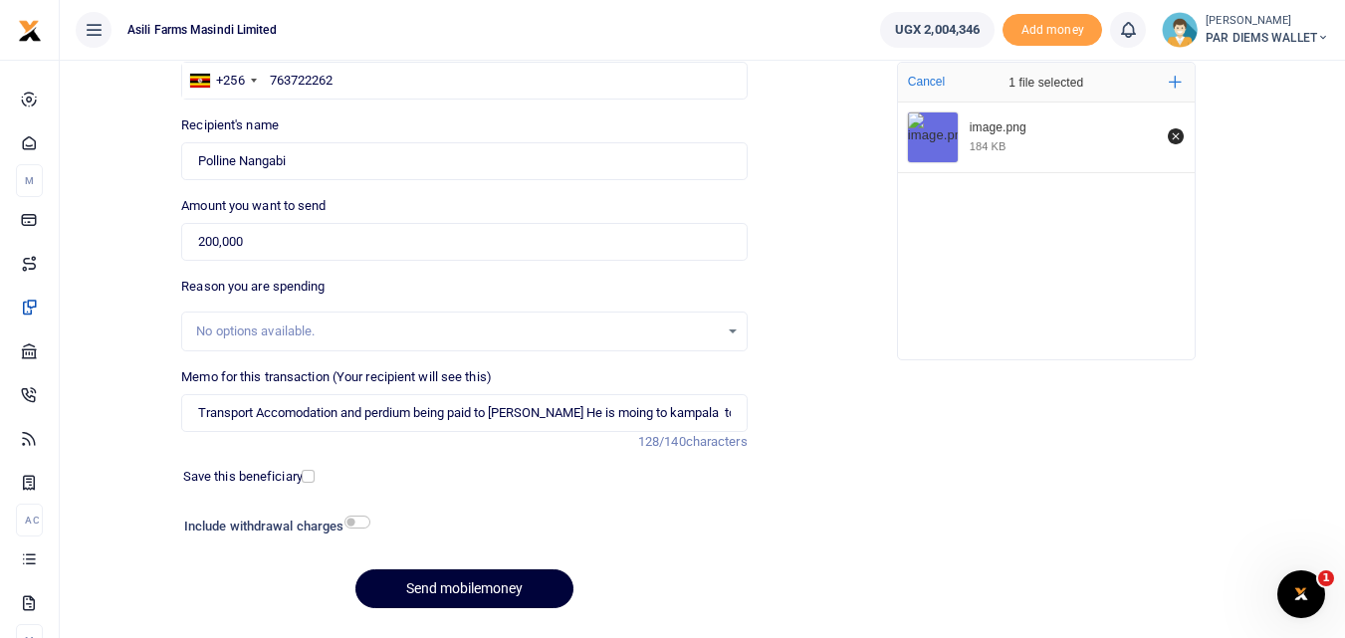
click at [440, 591] on button "Send mobilemoney" at bounding box center [464, 588] width 218 height 39
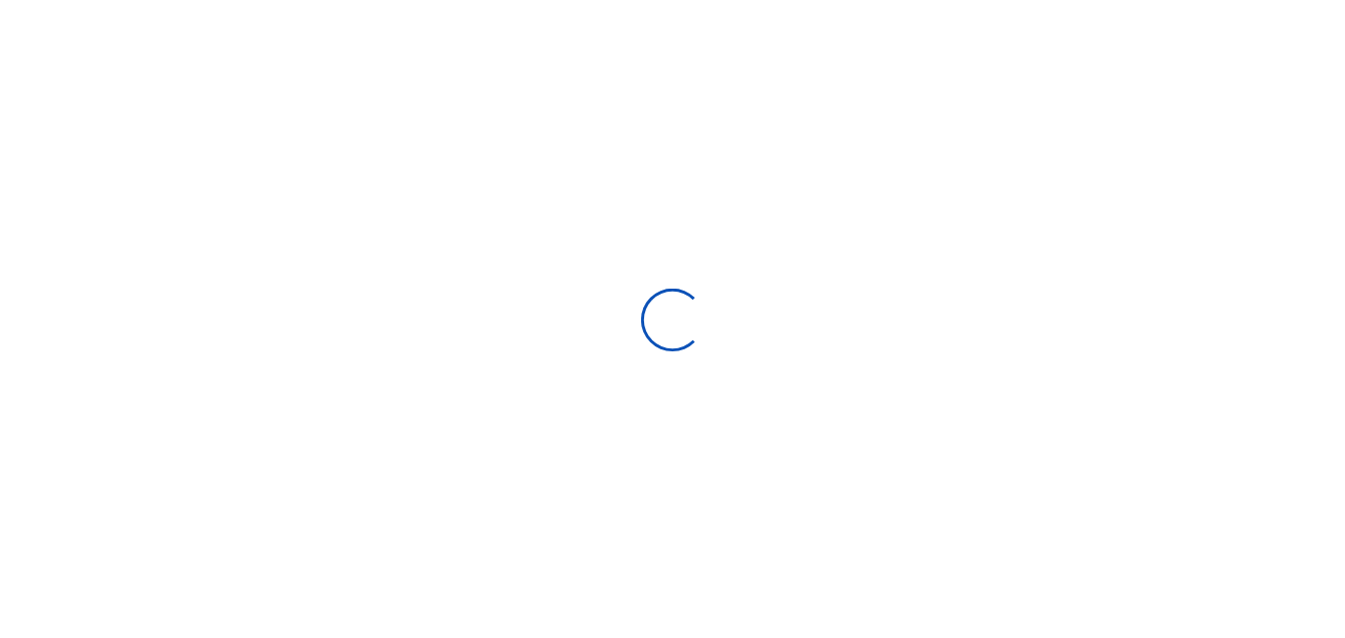
scroll to position [170, 0]
select select
